Goal: Find specific fact: Find specific fact

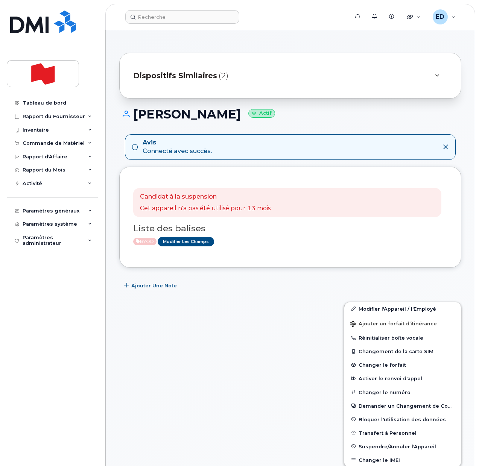
click at [246, 334] on div at bounding box center [227, 390] width 224 height 186
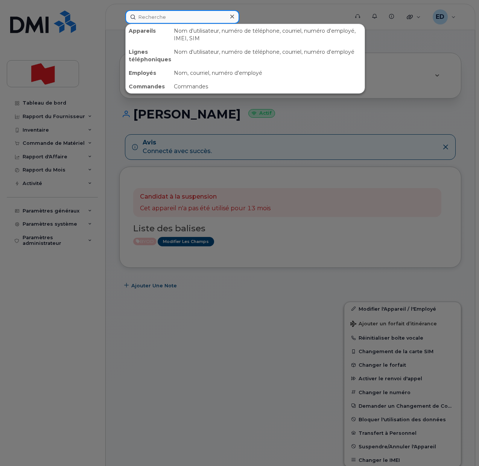
click at [161, 16] on input at bounding box center [182, 17] width 114 height 14
paste input "544263846"
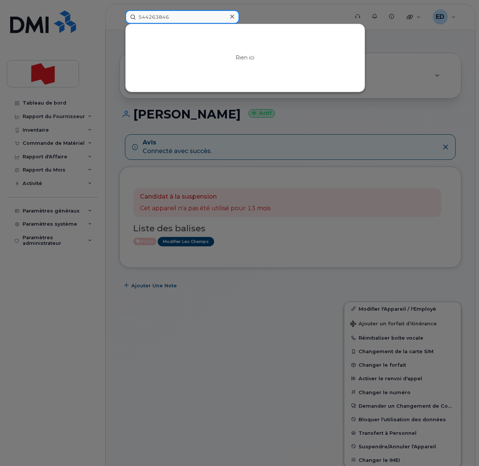
drag, startPoint x: 181, startPoint y: 14, endPoint x: 127, endPoint y: 16, distance: 54.2
click at [127, 16] on input "544263846" at bounding box center [182, 17] width 114 height 14
paste input "4385969478"
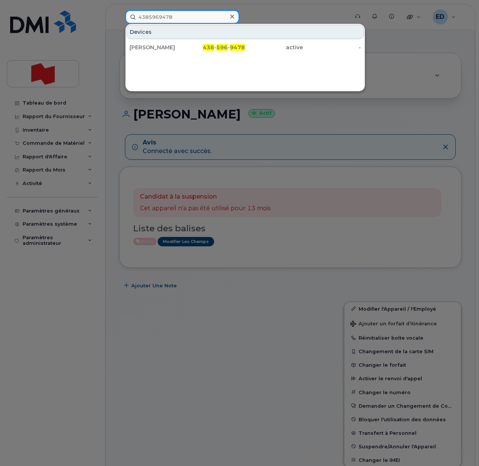
drag, startPoint x: 184, startPoint y: 17, endPoint x: 138, endPoint y: 19, distance: 45.9
click at [131, 15] on input "4385969478" at bounding box center [182, 17] width 114 height 14
paste input "4554135"
drag, startPoint x: 185, startPoint y: 19, endPoint x: 135, endPoint y: 15, distance: 50.5
click at [133, 15] on input "4384554135" at bounding box center [182, 17] width 114 height 14
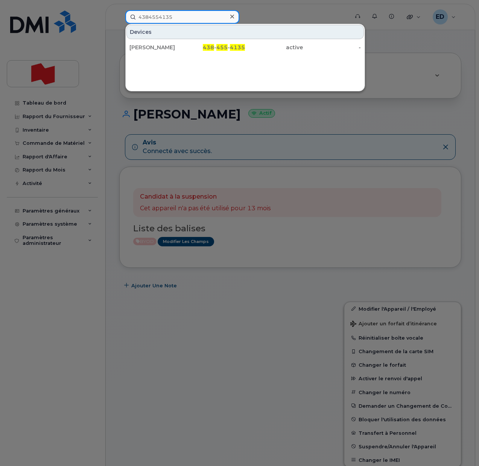
paste input "3376987"
drag, startPoint x: 181, startPoint y: 15, endPoint x: 127, endPoint y: 13, distance: 53.8
click at [127, 14] on input "4383376987" at bounding box center [182, 17] width 114 height 14
paste input "168052379"
click at [434, 112] on div at bounding box center [239, 233] width 479 height 466
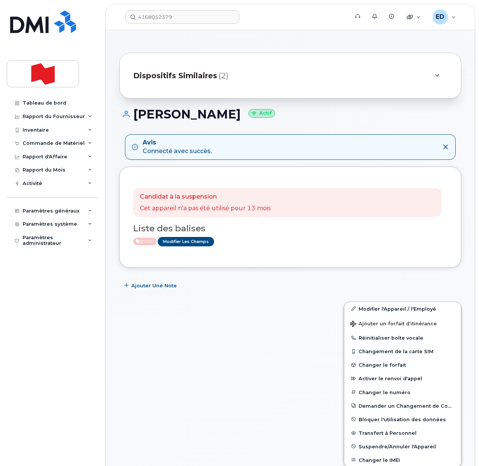
click at [225, 299] on div at bounding box center [227, 390] width 224 height 186
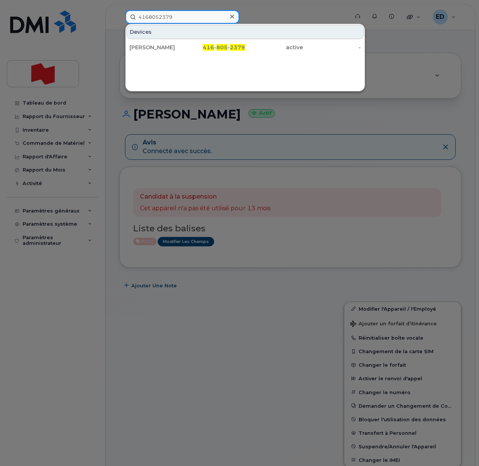
drag, startPoint x: 194, startPoint y: 17, endPoint x: 128, endPoint y: 18, distance: 65.4
click at [128, 18] on input "4168052379" at bounding box center [182, 17] width 114 height 14
paste input "5813051618"
drag, startPoint x: 177, startPoint y: 15, endPoint x: 130, endPoint y: 15, distance: 46.6
click at [130, 15] on input "5813051618" at bounding box center [182, 17] width 114 height 14
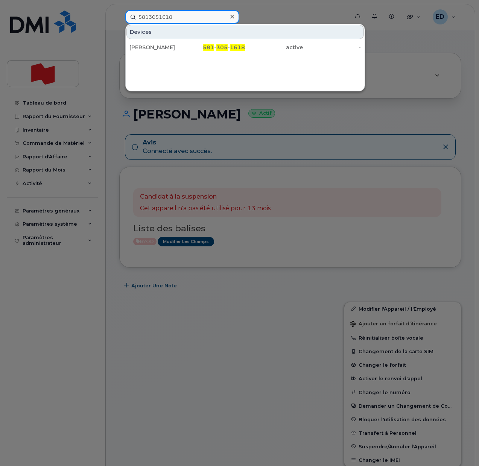
paste input "4167299547"
type input "4167299547"
